Goal: Transaction & Acquisition: Purchase product/service

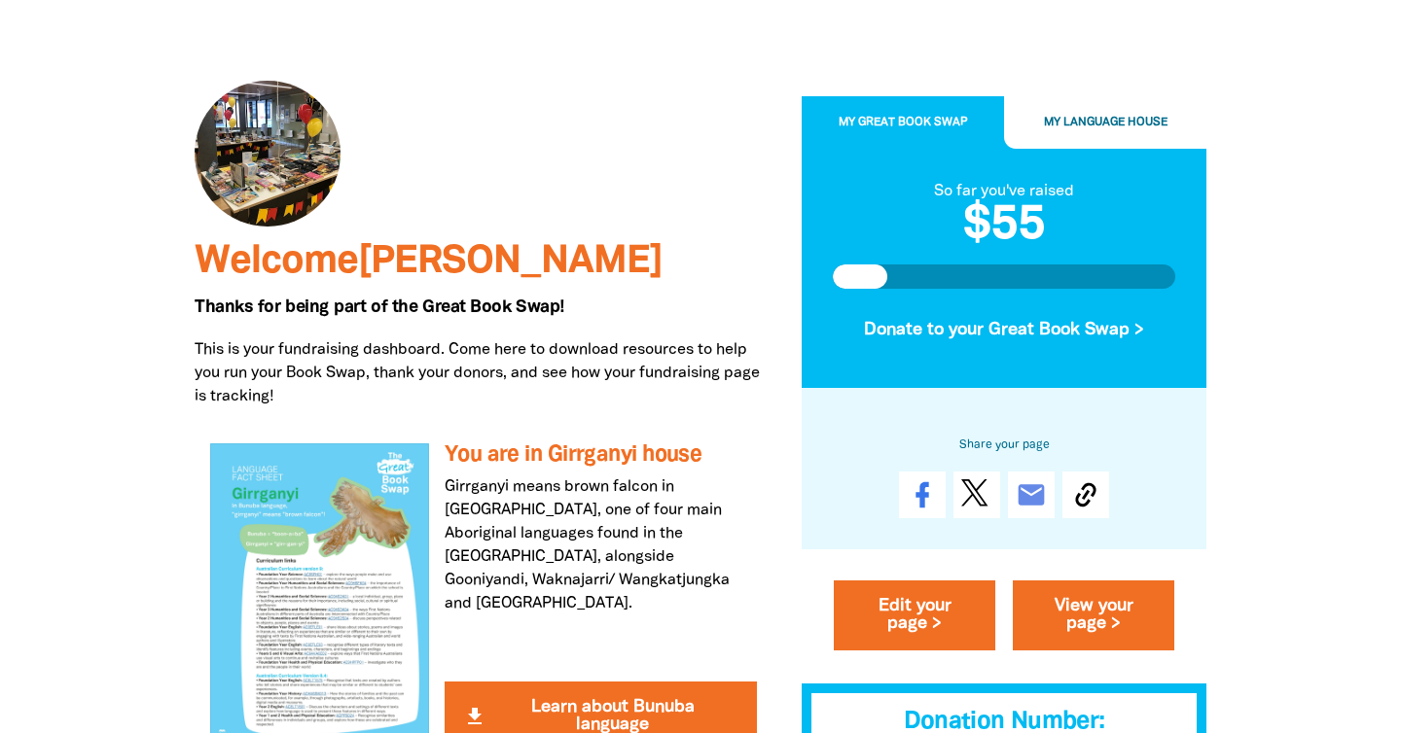
scroll to position [122, 0]
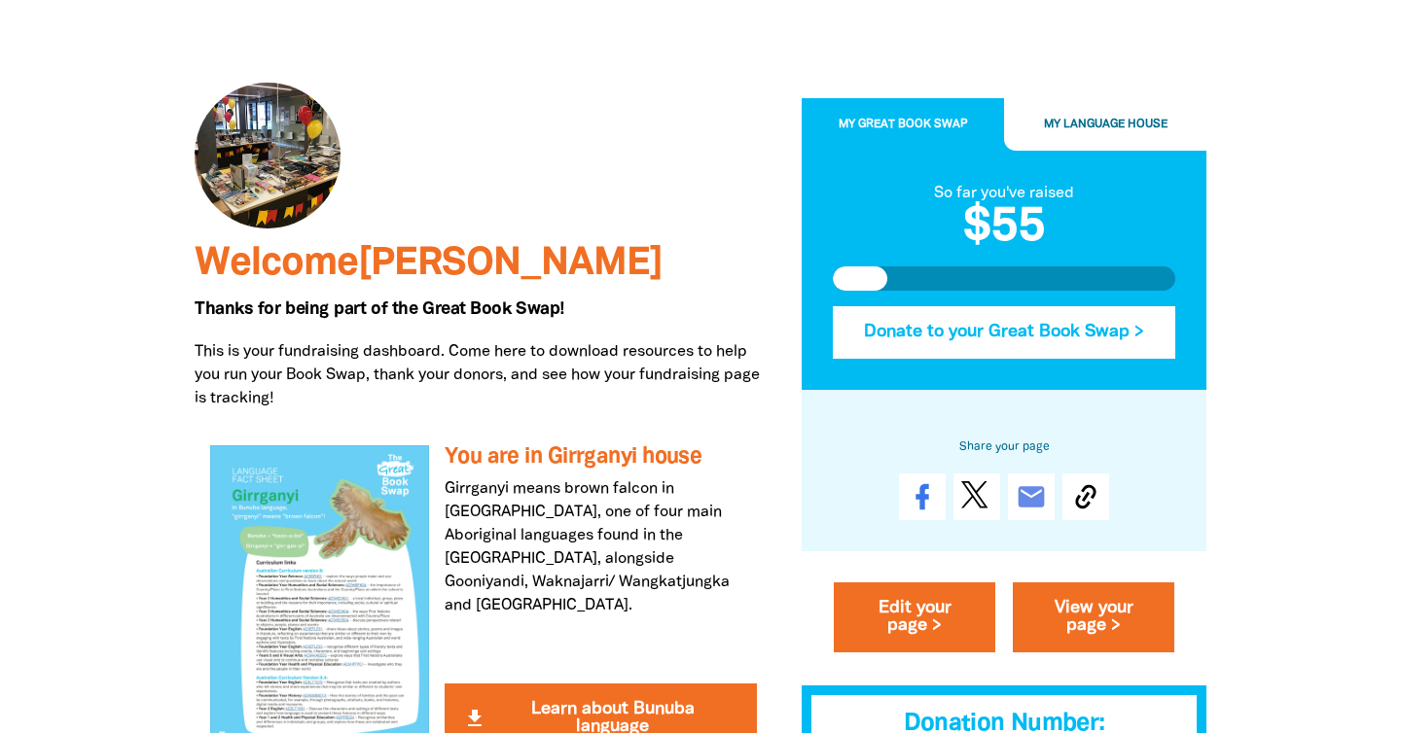
click at [1030, 331] on button "Donate to your Great Book Swap >" at bounding box center [1004, 332] width 342 height 53
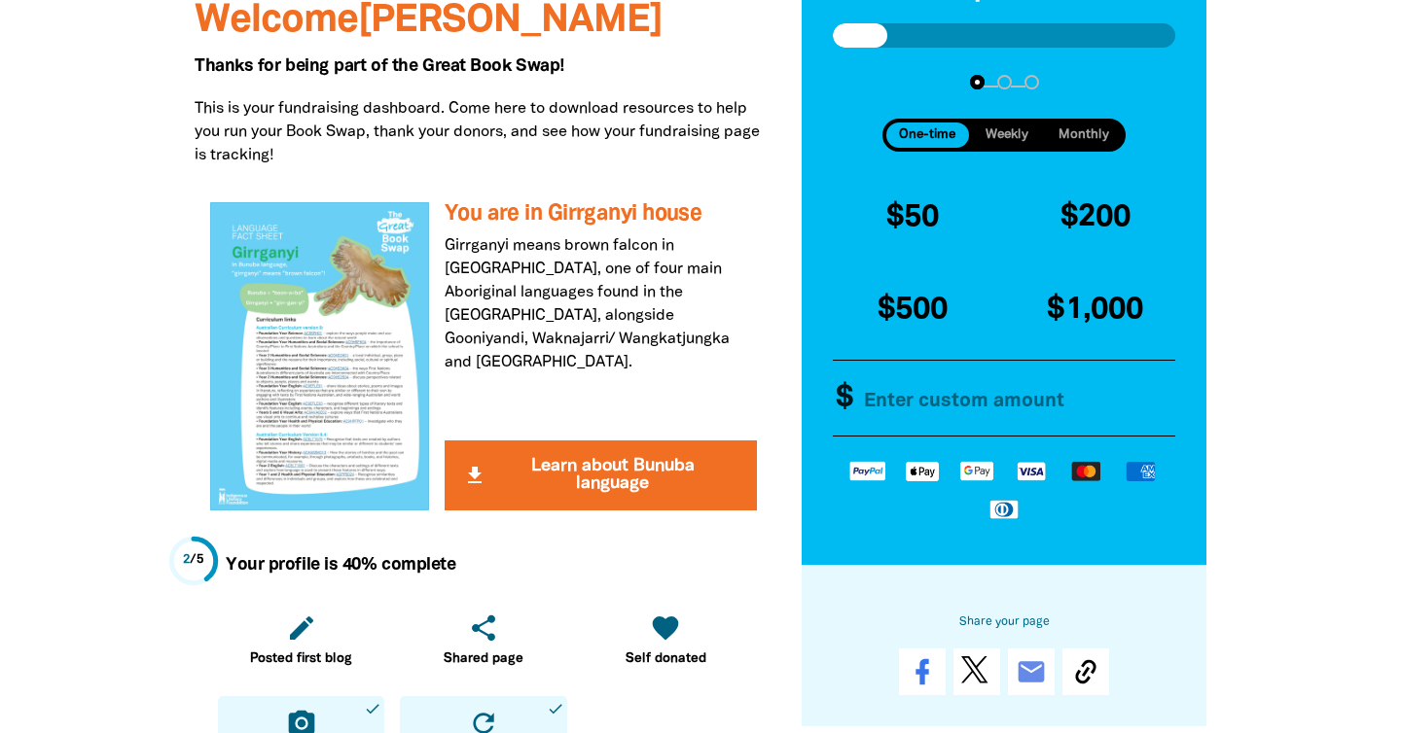
scroll to position [286, 0]
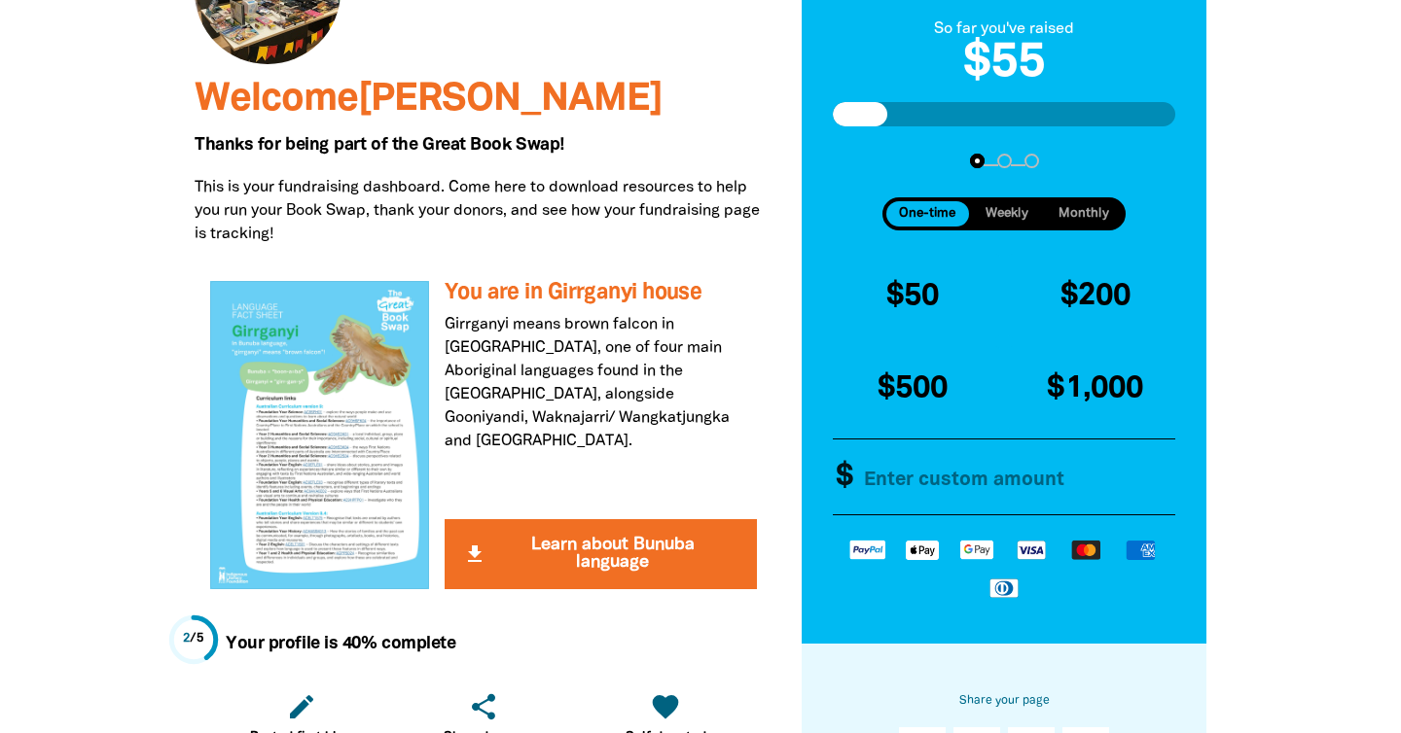
click at [934, 215] on span "One-time" at bounding box center [927, 213] width 56 height 13
click at [951, 481] on input "Other Amount" at bounding box center [1014, 477] width 335 height 75
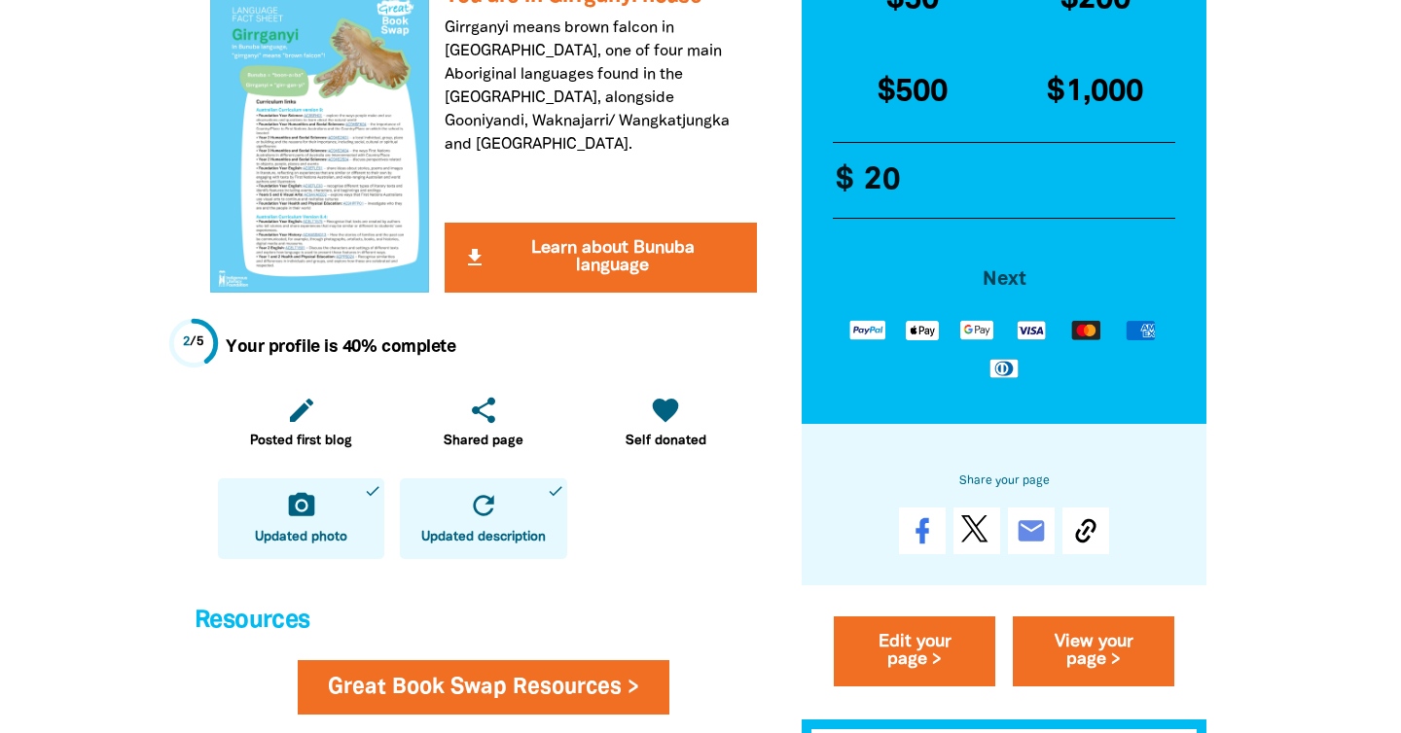
scroll to position [578, 0]
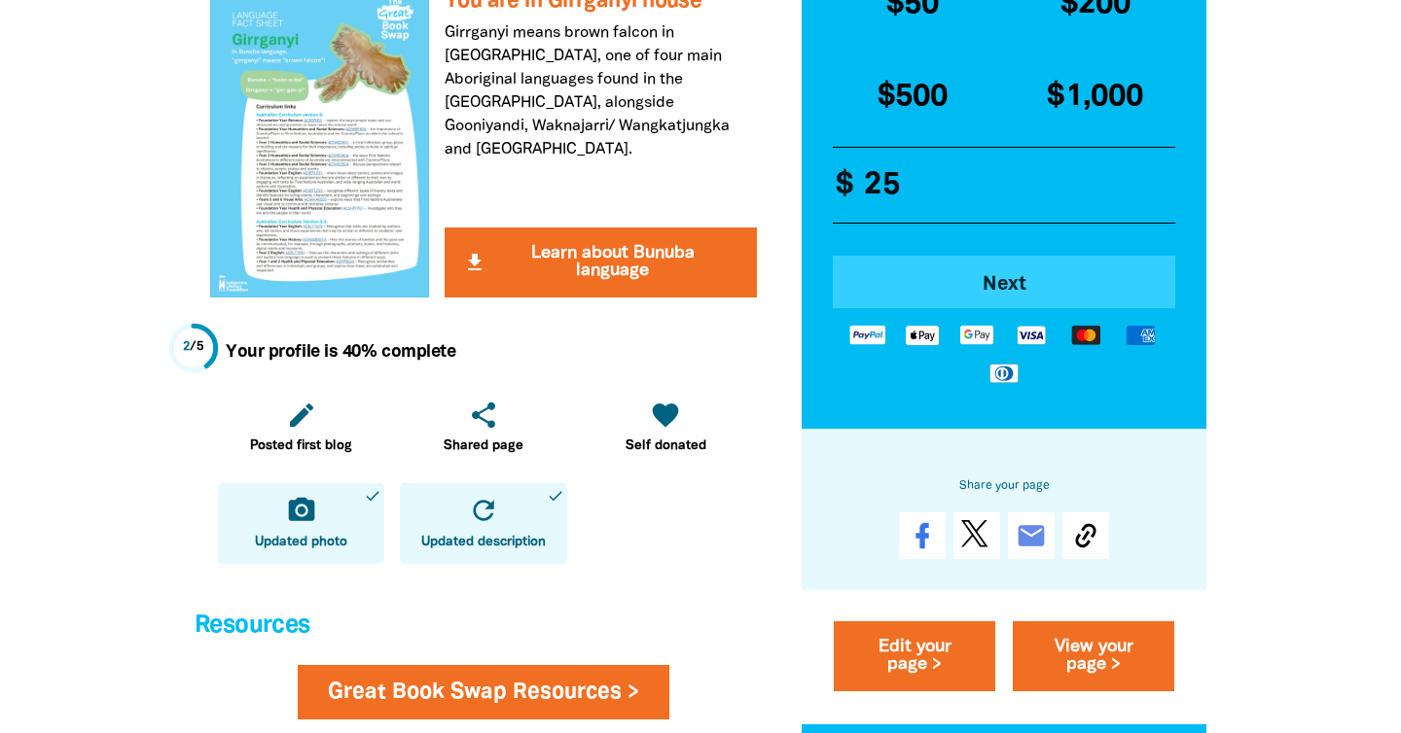
type input "25"
click at [994, 282] on span "Next" at bounding box center [1004, 283] width 289 height 19
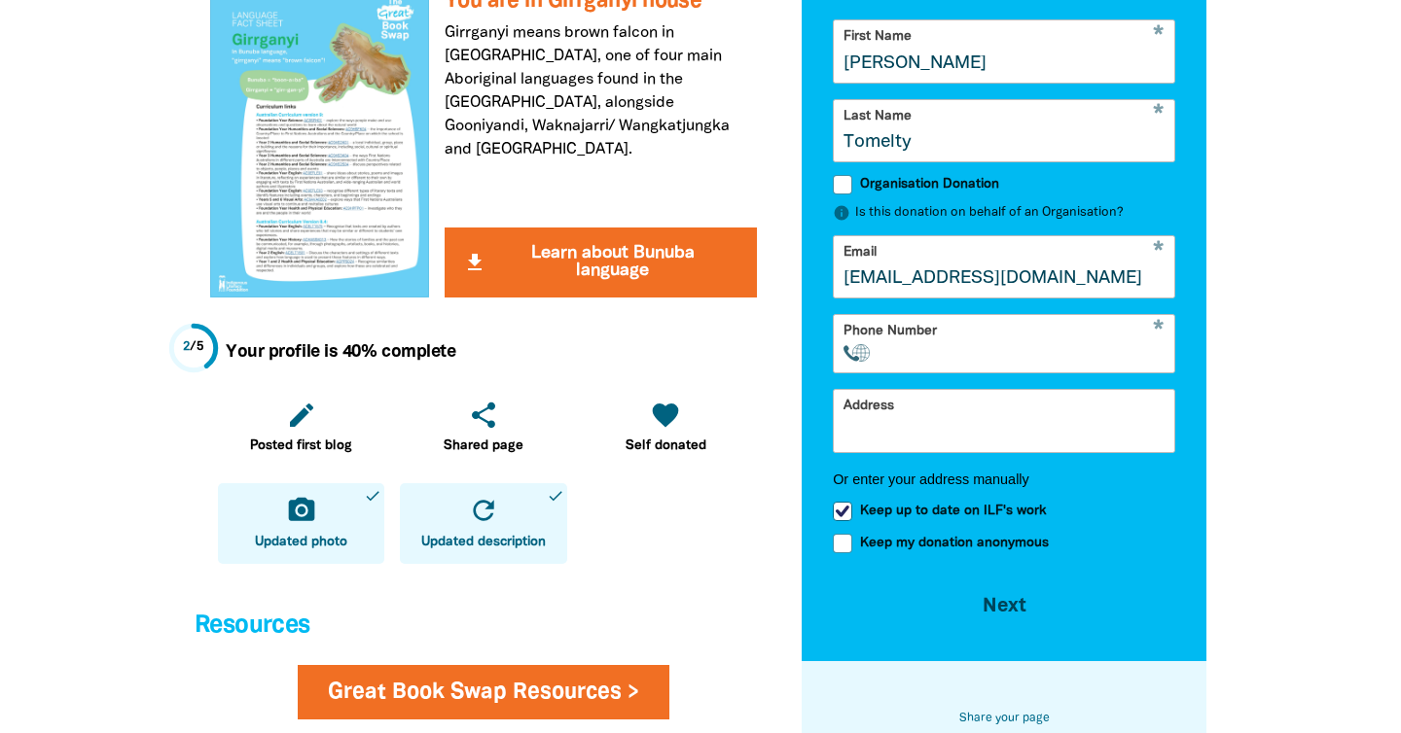
click at [941, 59] on input "[PERSON_NAME]" at bounding box center [1004, 50] width 340 height 61
type input "A"
type input "Katy"
drag, startPoint x: 928, startPoint y: 142, endPoint x: 777, endPoint y: 138, distance: 150.8
click at [799, 138] on div "My Great Book Swap My Language House So far you've raised $55 arrow_back Back S…" at bounding box center [1004, 514] width 434 height 1931
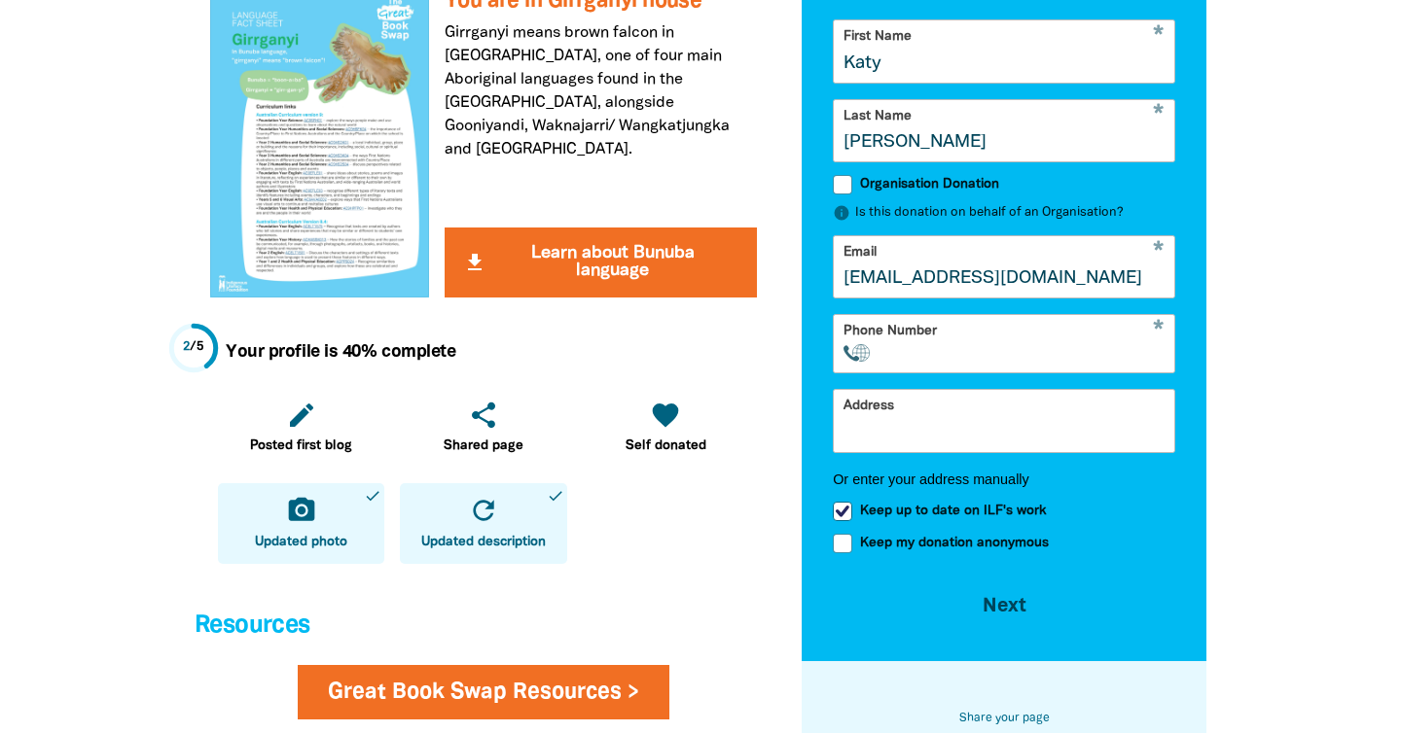
type input "[PERSON_NAME]"
drag, startPoint x: 1109, startPoint y: 279, endPoint x: 827, endPoint y: 255, distance: 283.1
click at [830, 255] on div "So far you've raised $55 arrow_back Back Step 1 Step 2 Step 3 Donating $25 Your…" at bounding box center [1003, 178] width 405 height 968
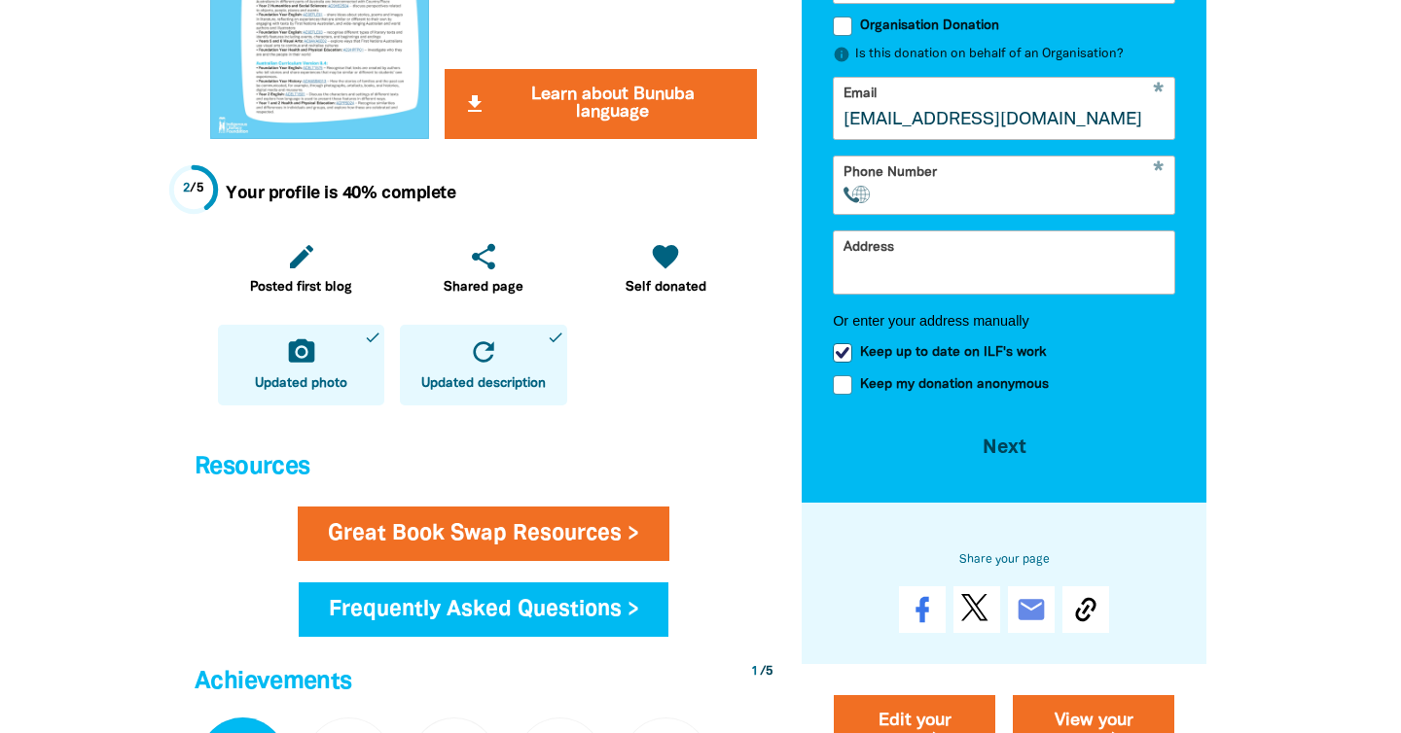
scroll to position [742, 0]
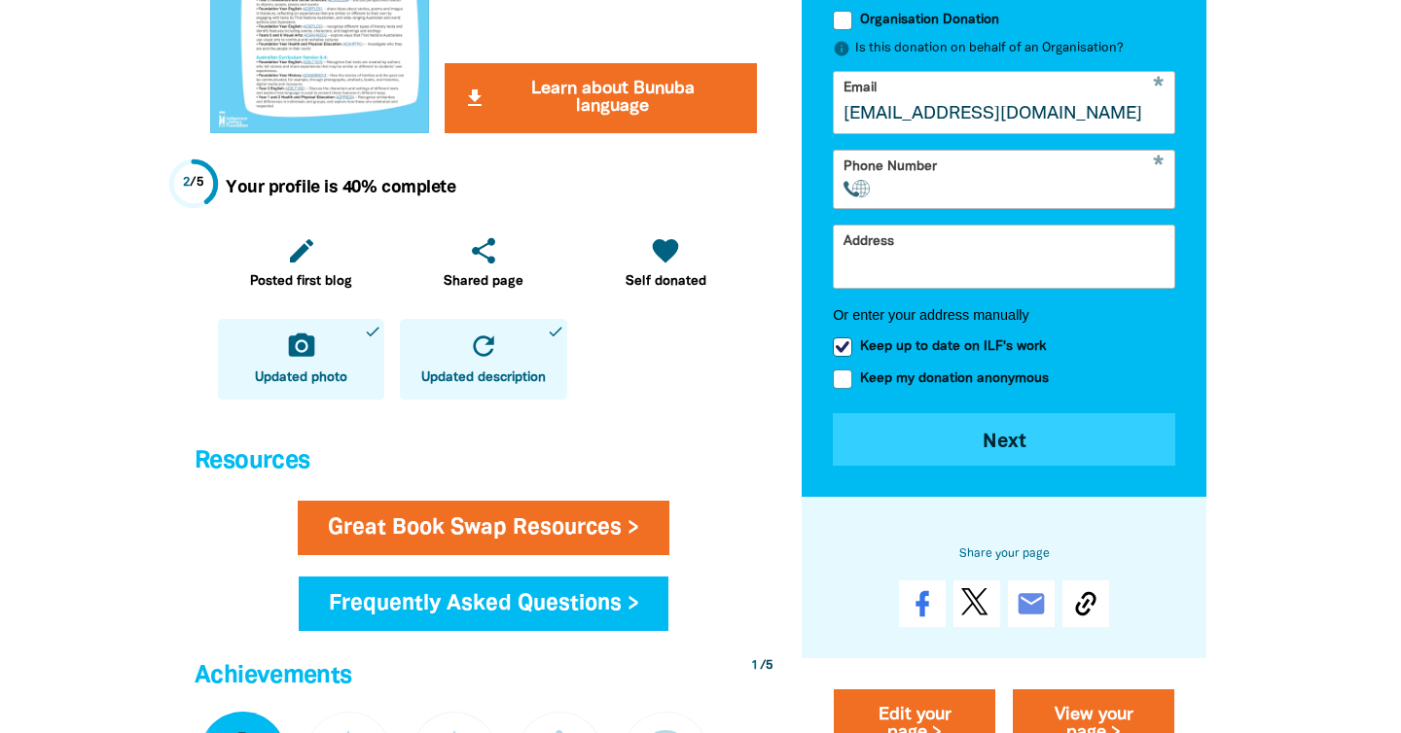
type input "[EMAIL_ADDRESS][DOMAIN_NAME]"
click at [1014, 430] on button "Next chevron_right" at bounding box center [1004, 438] width 342 height 53
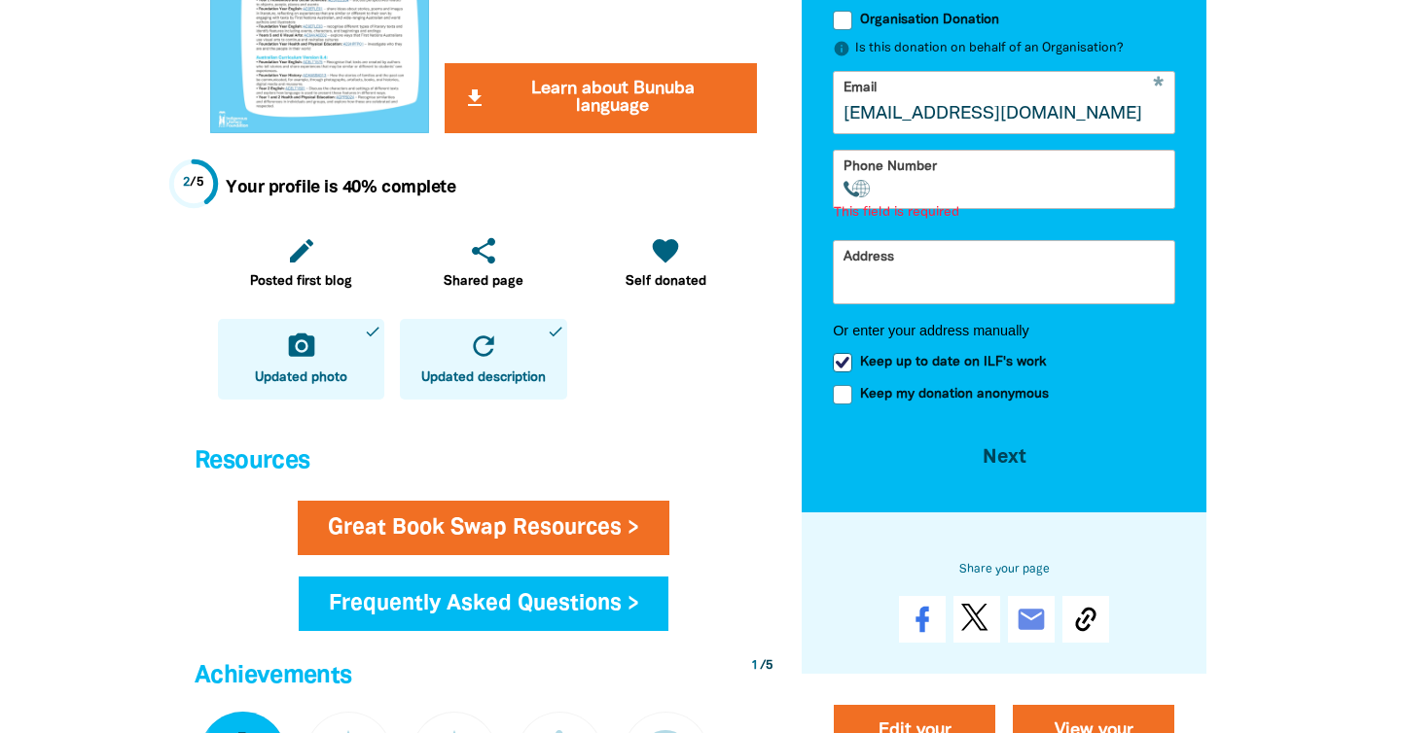
click at [909, 184] on input "Phone Number" at bounding box center [1026, 188] width 275 height 19
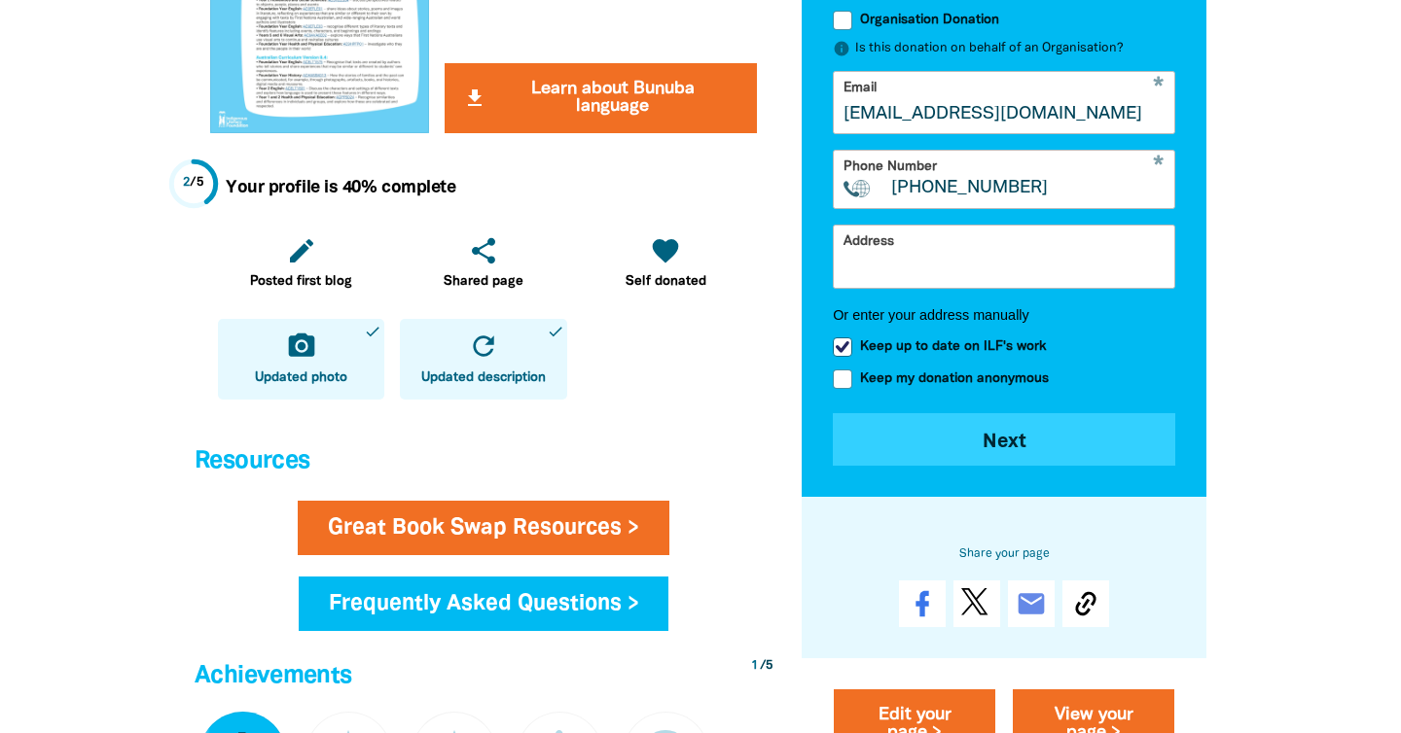
type input "[PHONE_NUMBER]"
click at [1018, 444] on button "Next chevron_right" at bounding box center [1004, 438] width 342 height 53
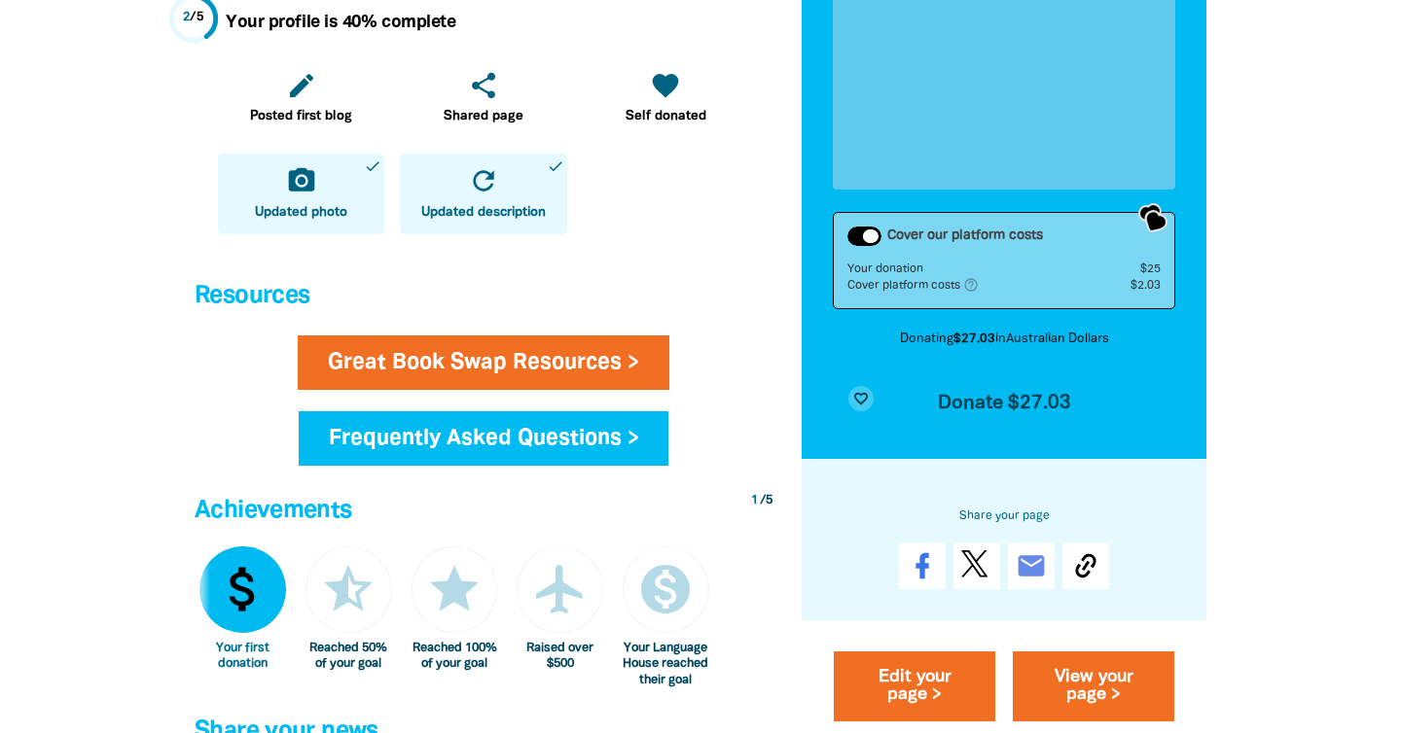
scroll to position [972, 0]
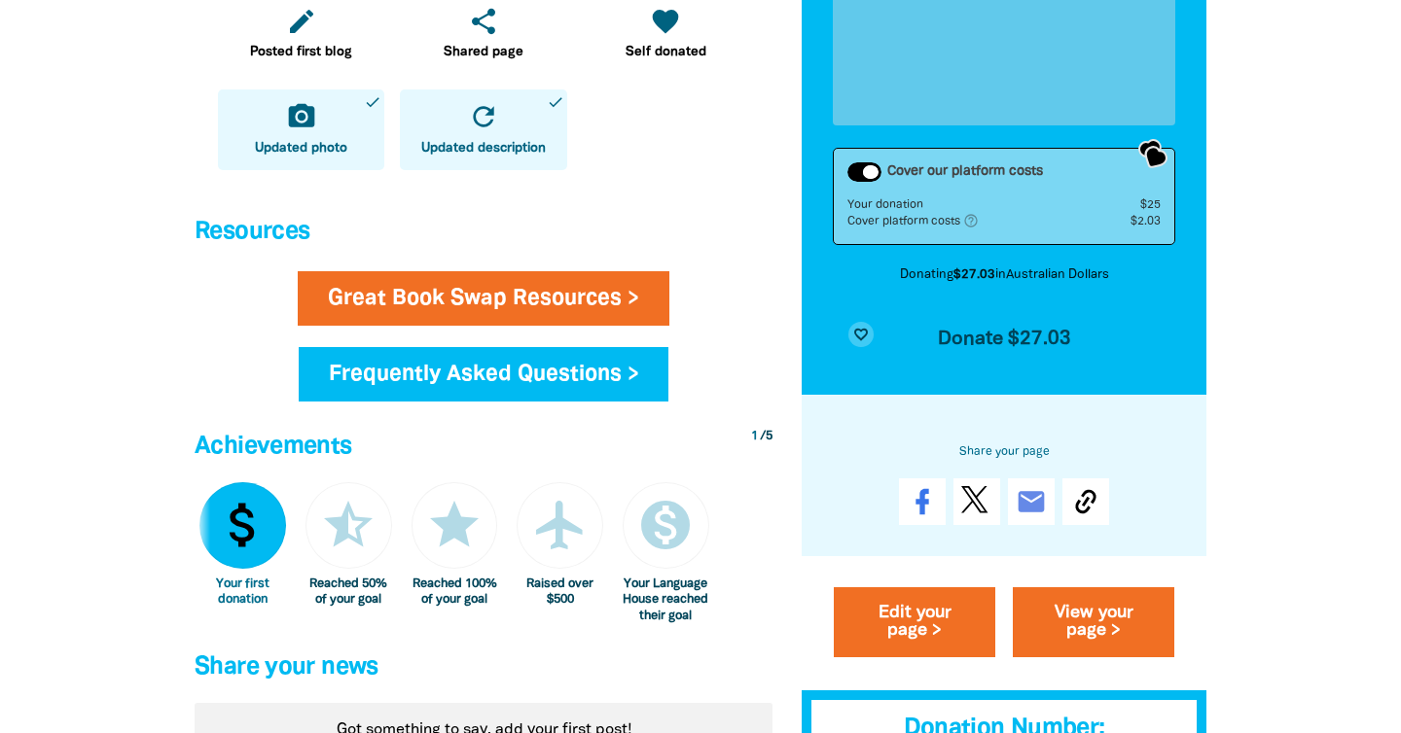
click at [870, 173] on div "Cover our platform costs" at bounding box center [864, 171] width 34 height 19
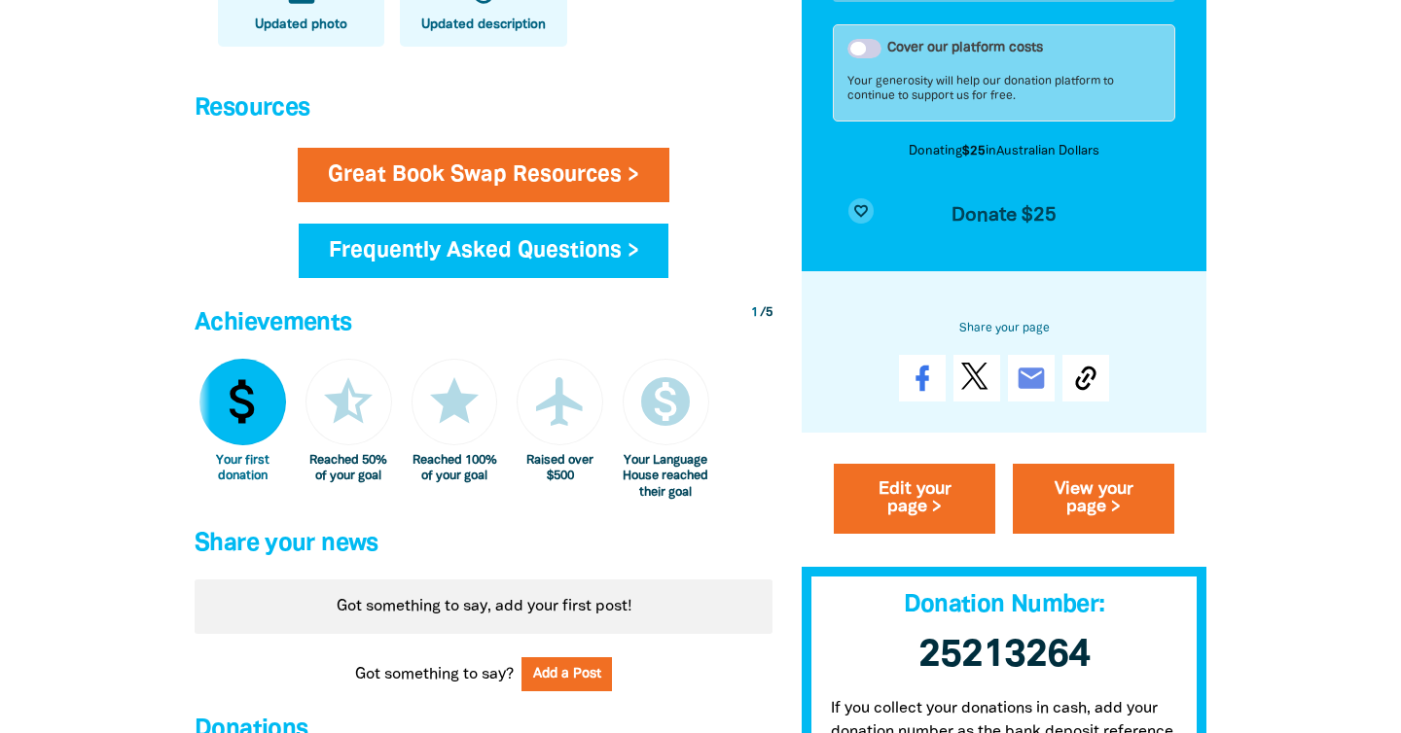
scroll to position [1097, 0]
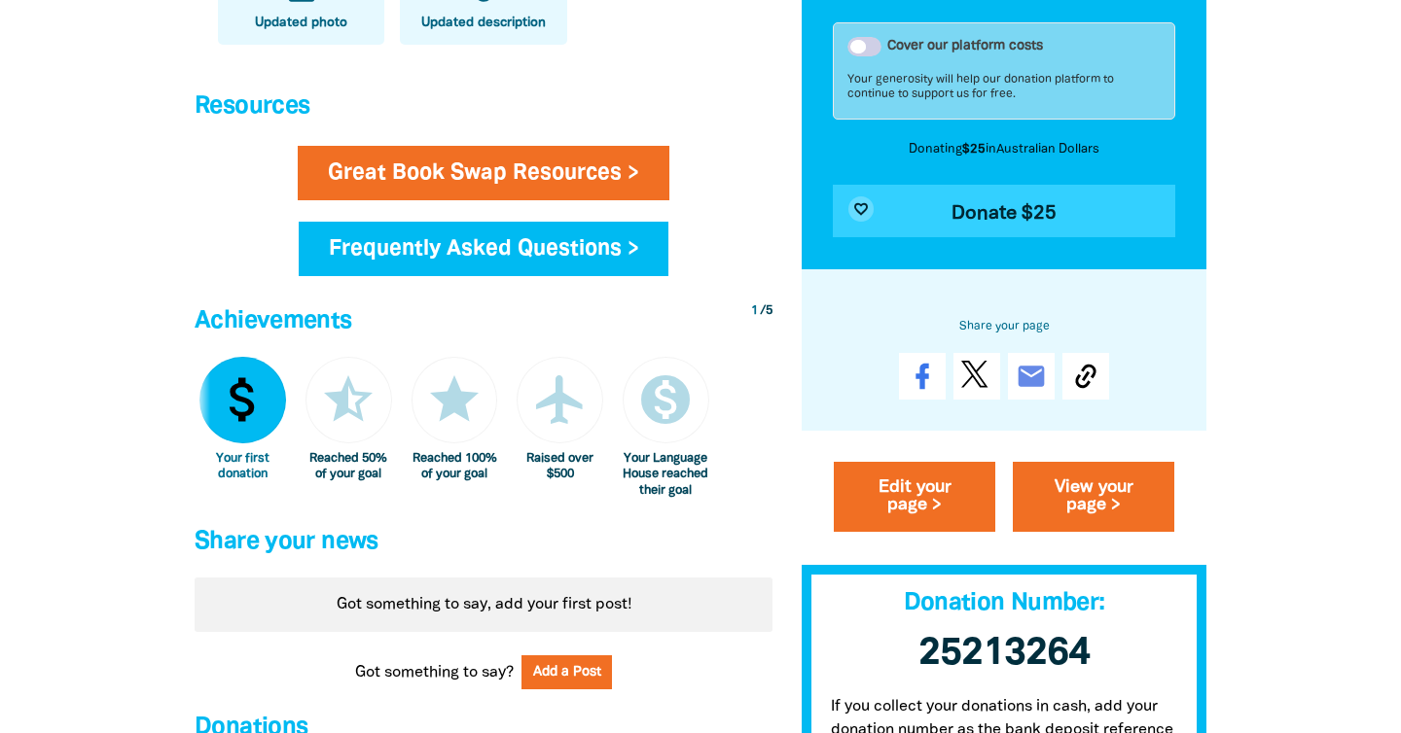
click at [1090, 208] on button "favorite_border Donate $25" at bounding box center [1004, 211] width 342 height 53
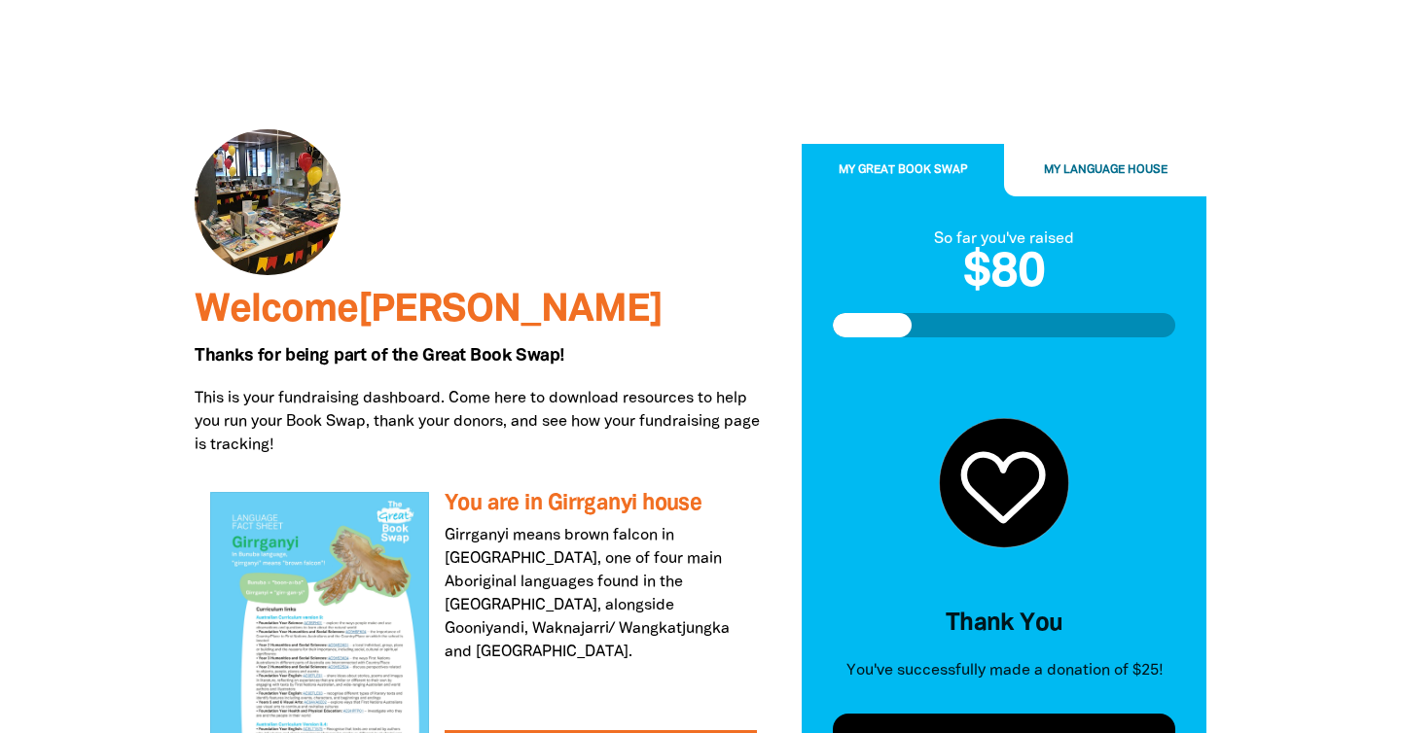
scroll to position [16, 0]
